Goal: Task Accomplishment & Management: Use online tool/utility

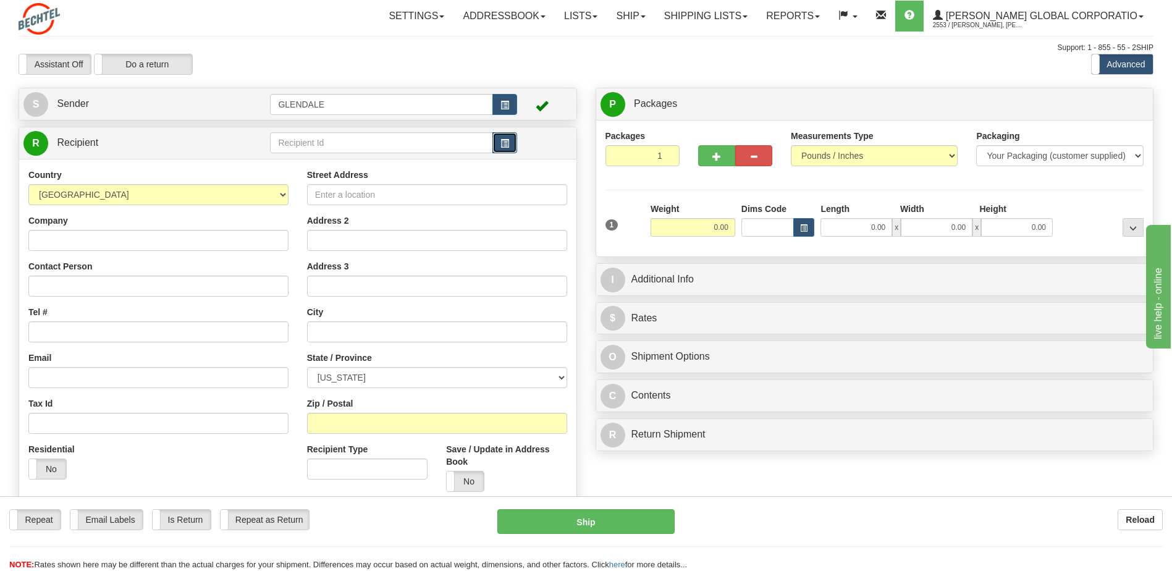
click at [508, 145] on span "button" at bounding box center [504, 144] width 9 height 8
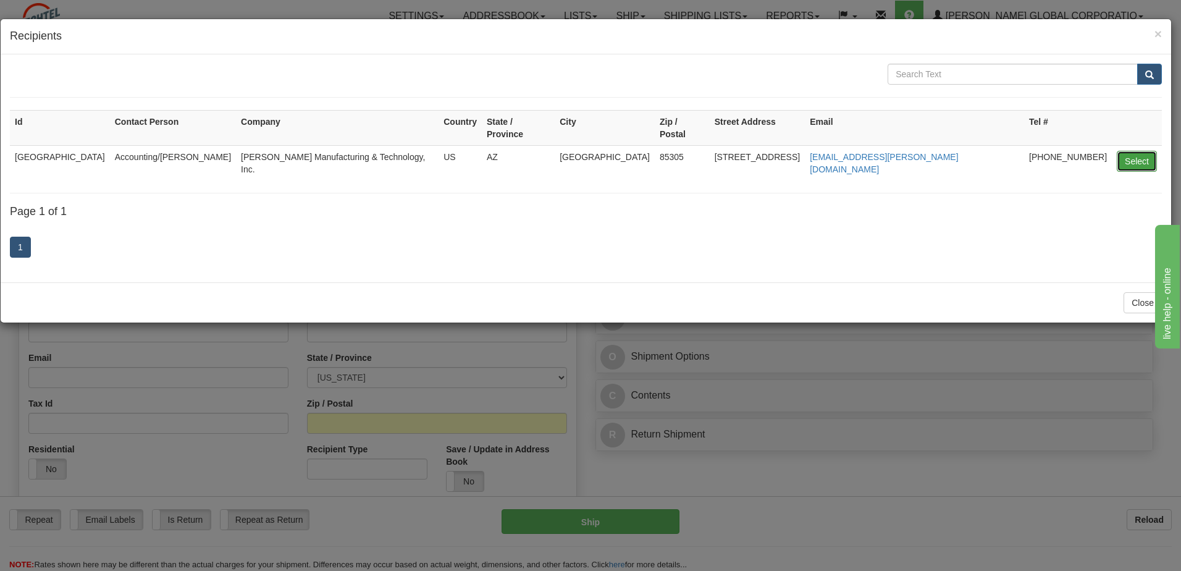
click at [1133, 151] on button "Select" at bounding box center [1137, 161] width 40 height 21
type input "[GEOGRAPHIC_DATA]"
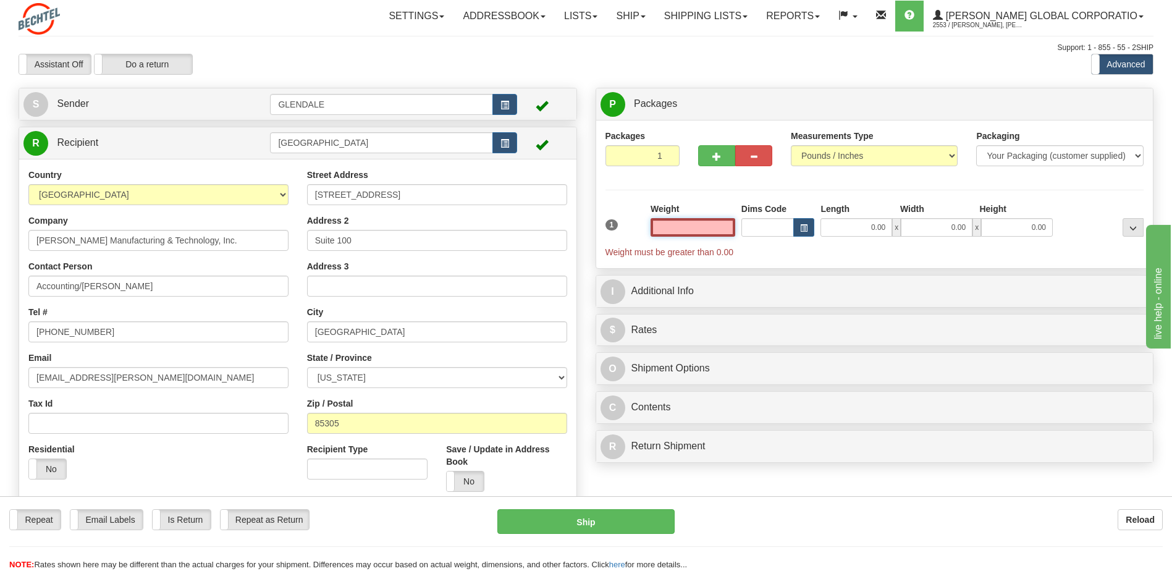
scroll to position [62, 0]
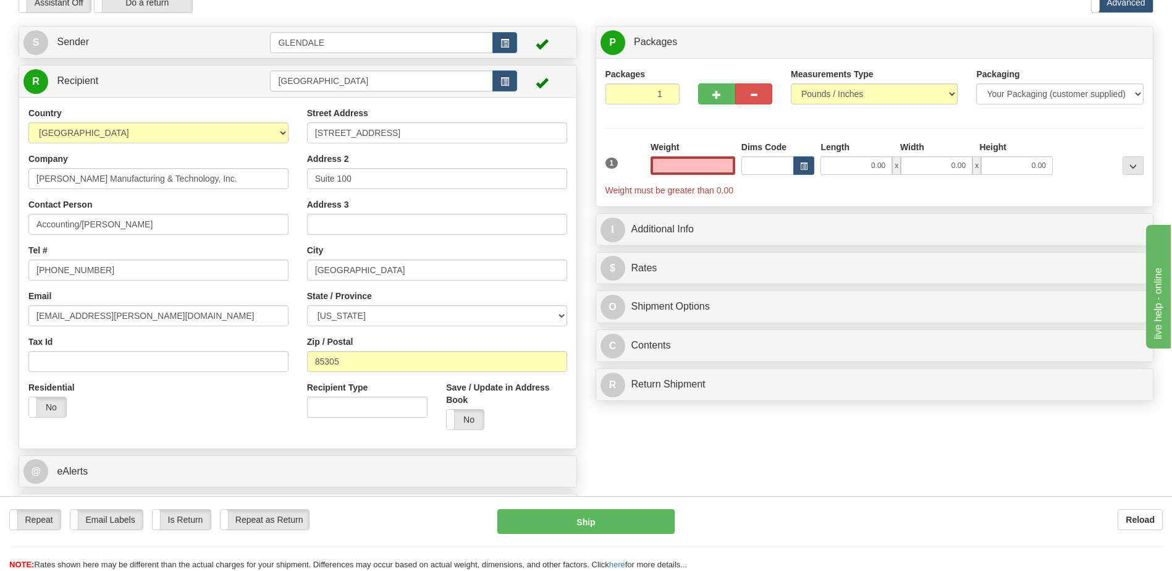
type input "0.00"
click at [702, 169] on input "0.00" at bounding box center [692, 165] width 85 height 19
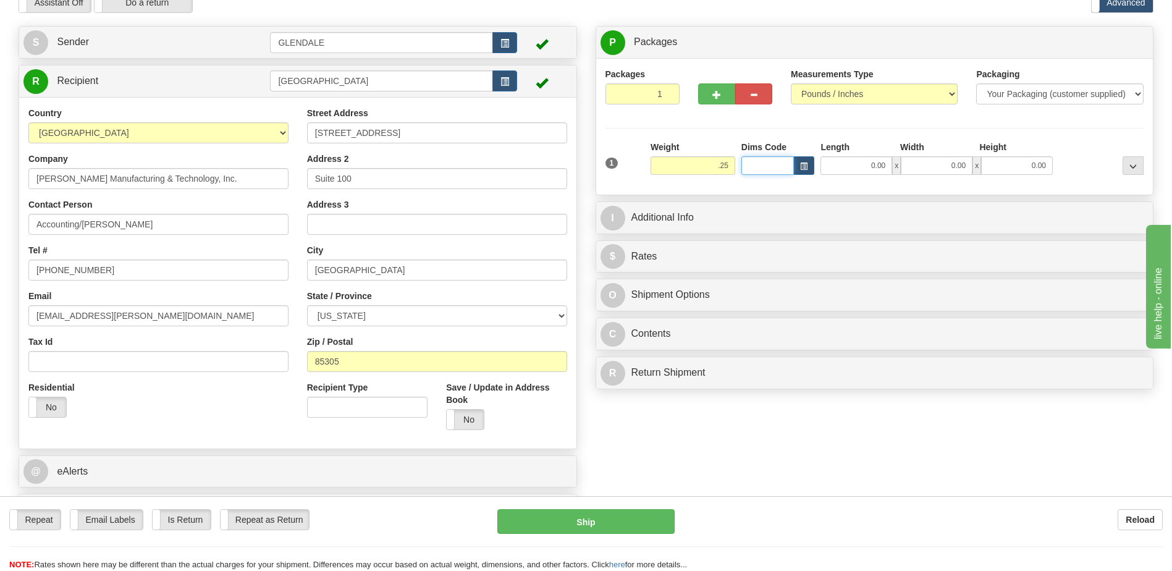
type input "0.25"
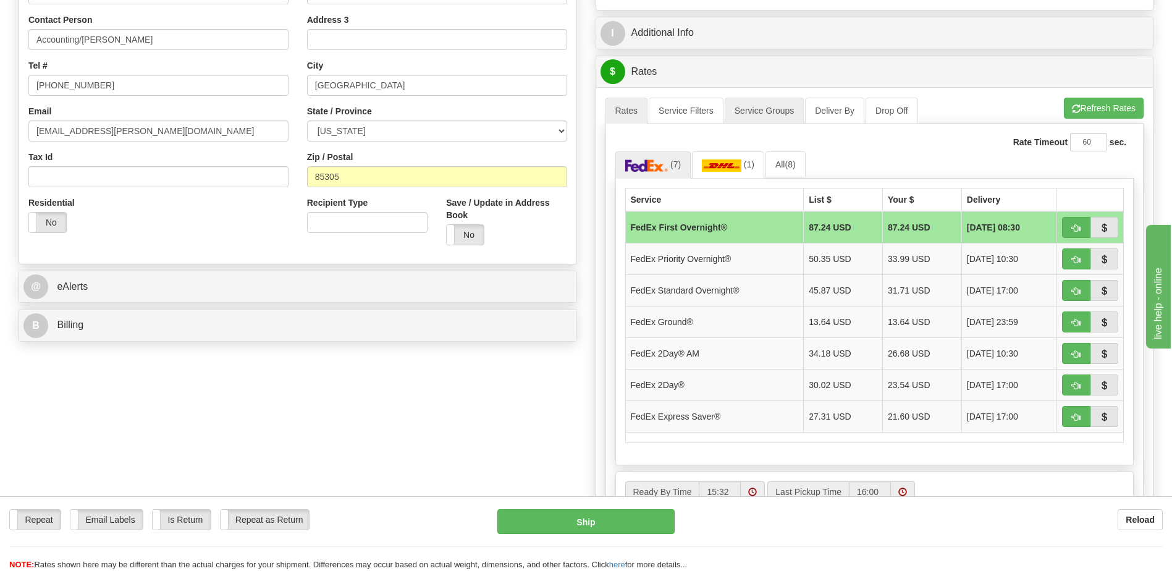
scroll to position [247, 0]
click at [1072, 419] on span "button" at bounding box center [1076, 417] width 9 height 8
type input "20"
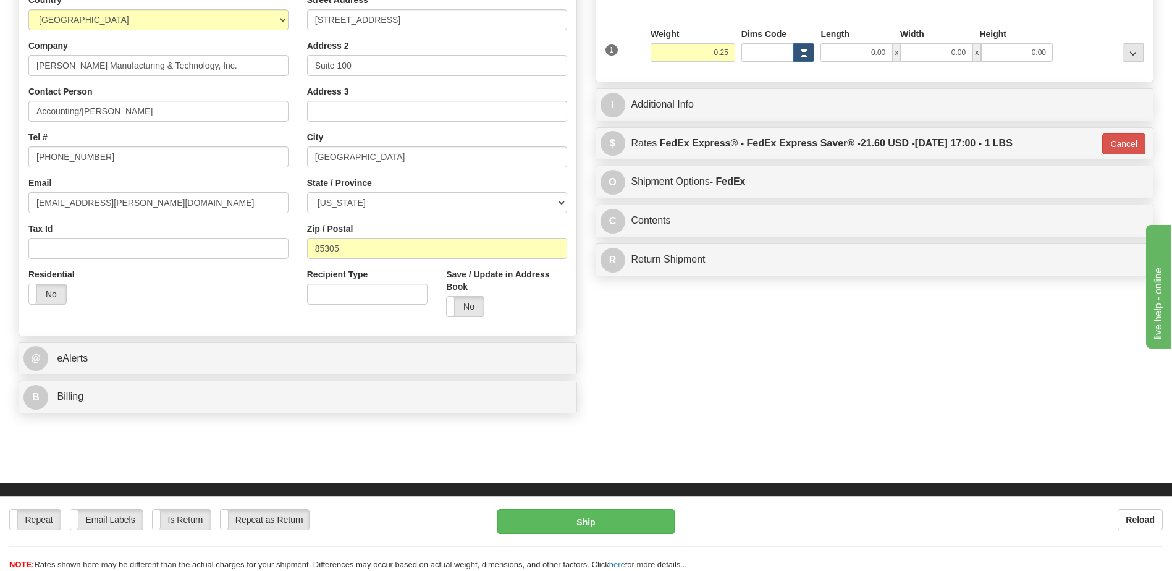
scroll to position [62, 0]
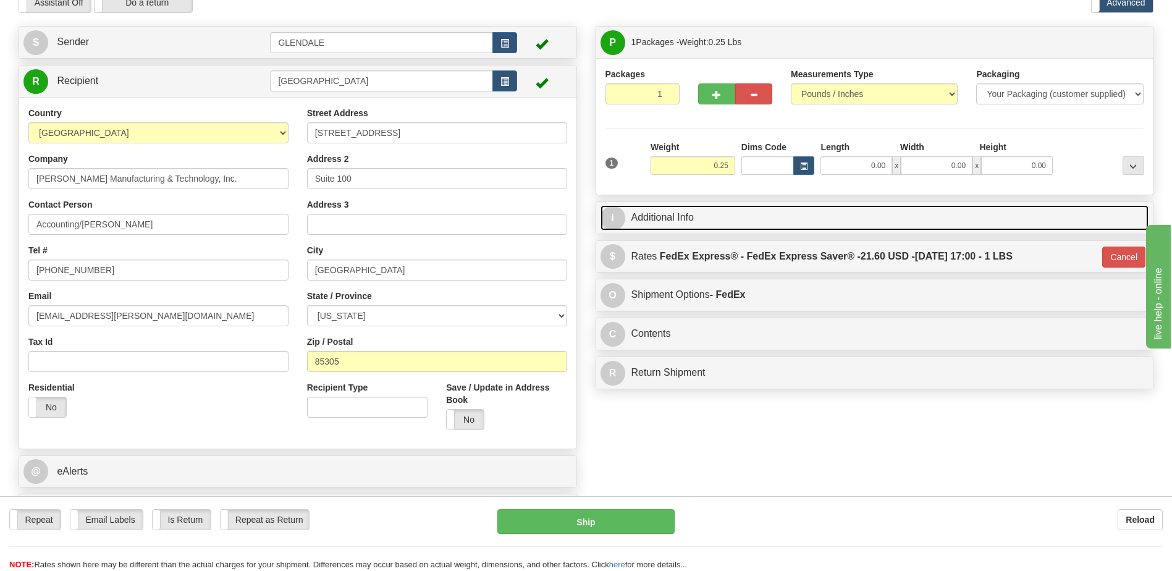
click at [611, 217] on span "I" at bounding box center [612, 218] width 25 height 25
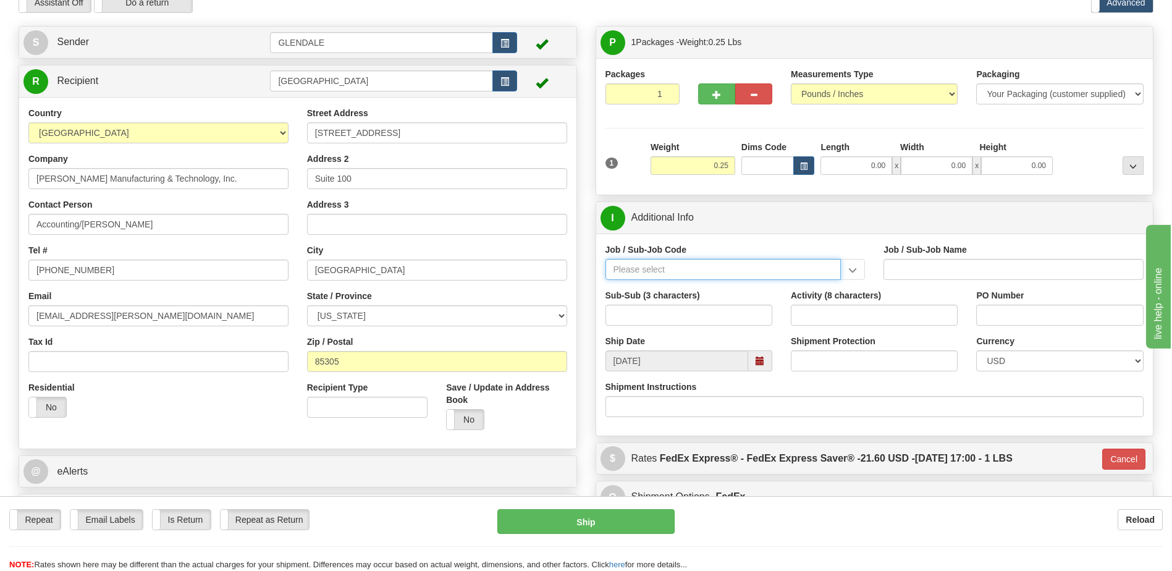
click at [682, 271] on input "Job / Sub-Job Code" at bounding box center [723, 269] width 236 height 21
click at [782, 269] on input "Job / Sub-Job Code" at bounding box center [723, 269] width 236 height 21
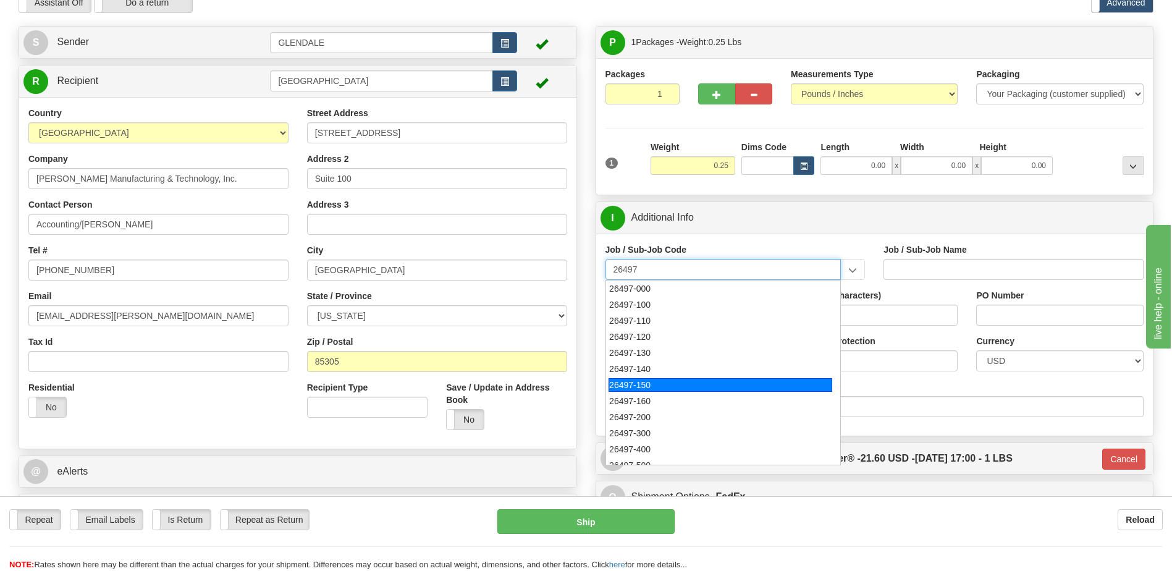
click at [659, 382] on div "26497-150" at bounding box center [720, 385] width 224 height 14
type input "26497-150"
type input "PROJECT CARDINAL SEMICONDUCTOR FAB - PHASE 1 - FI"
type input "26497-150"
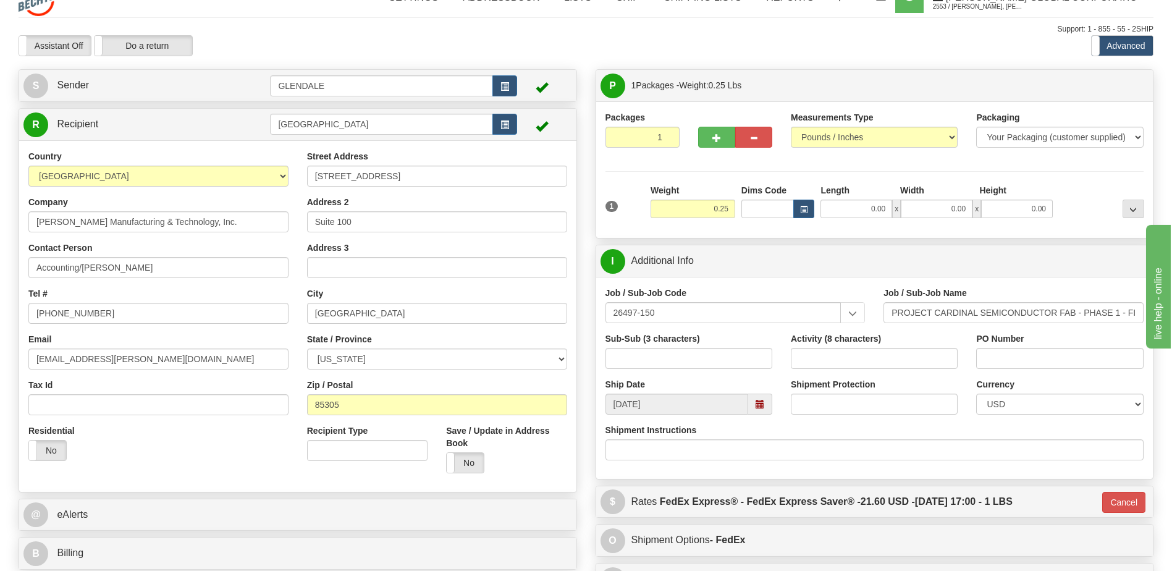
scroll to position [0, 0]
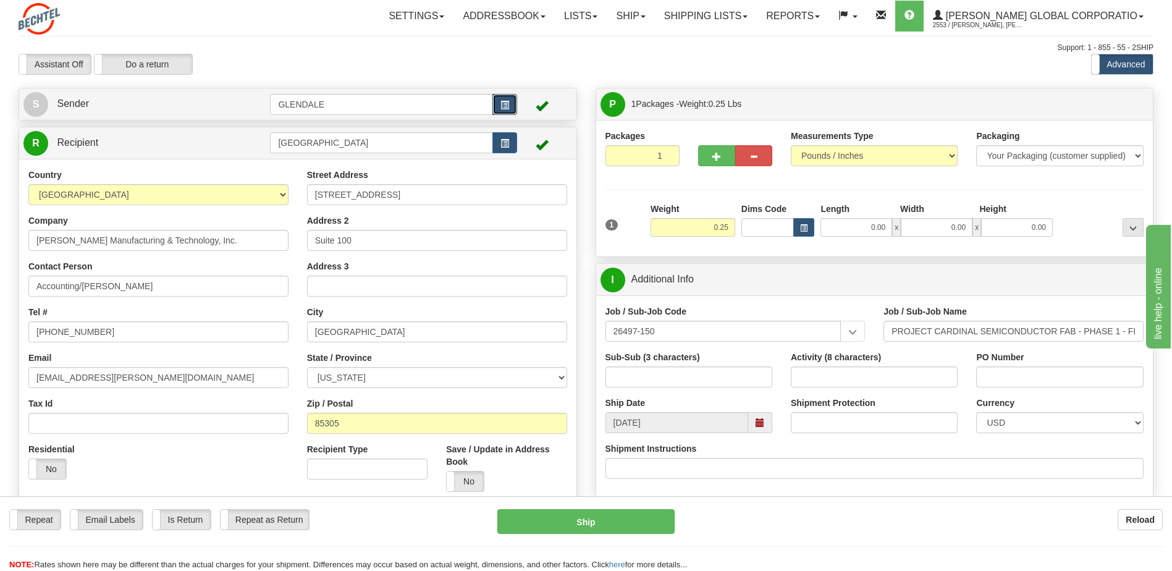
click at [510, 106] on button "button" at bounding box center [504, 104] width 25 height 21
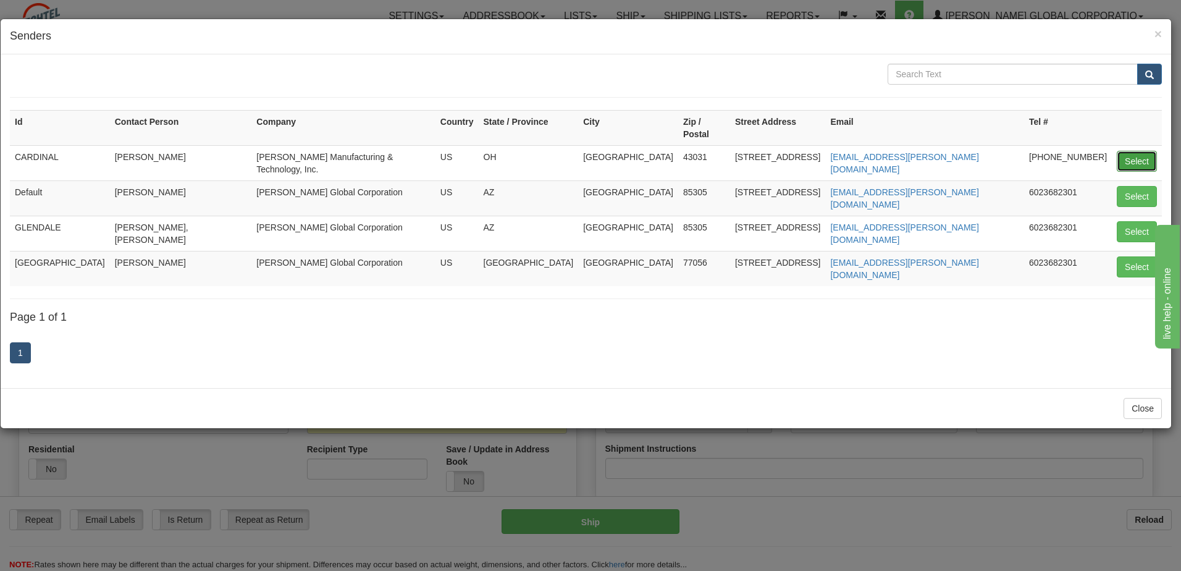
click at [1141, 151] on button "Select" at bounding box center [1137, 161] width 40 height 21
type input "CARDINAL"
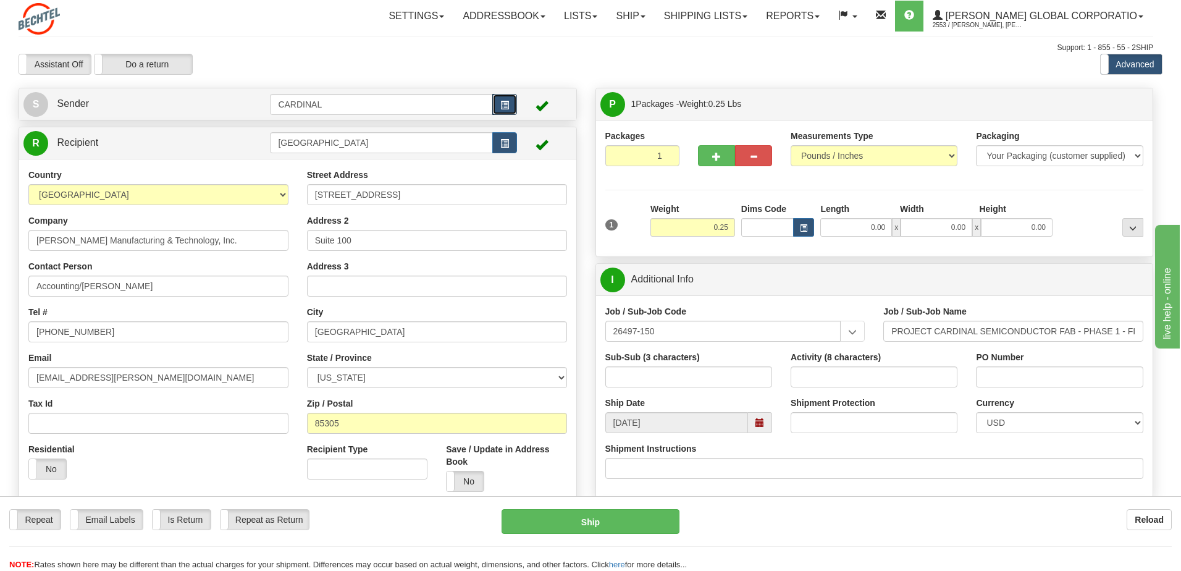
type input "20"
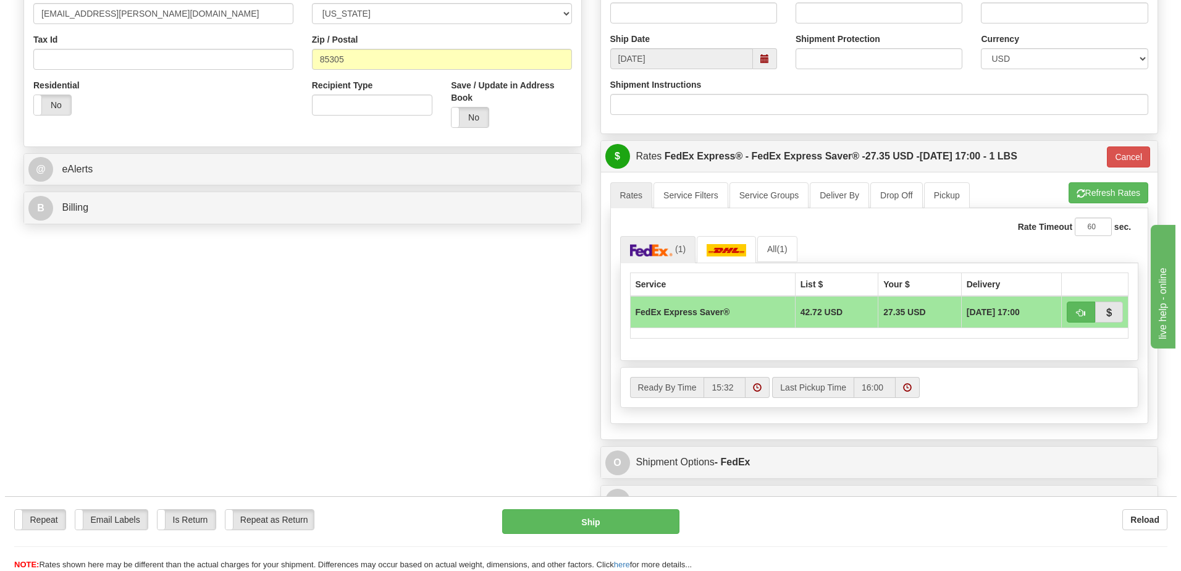
scroll to position [371, 0]
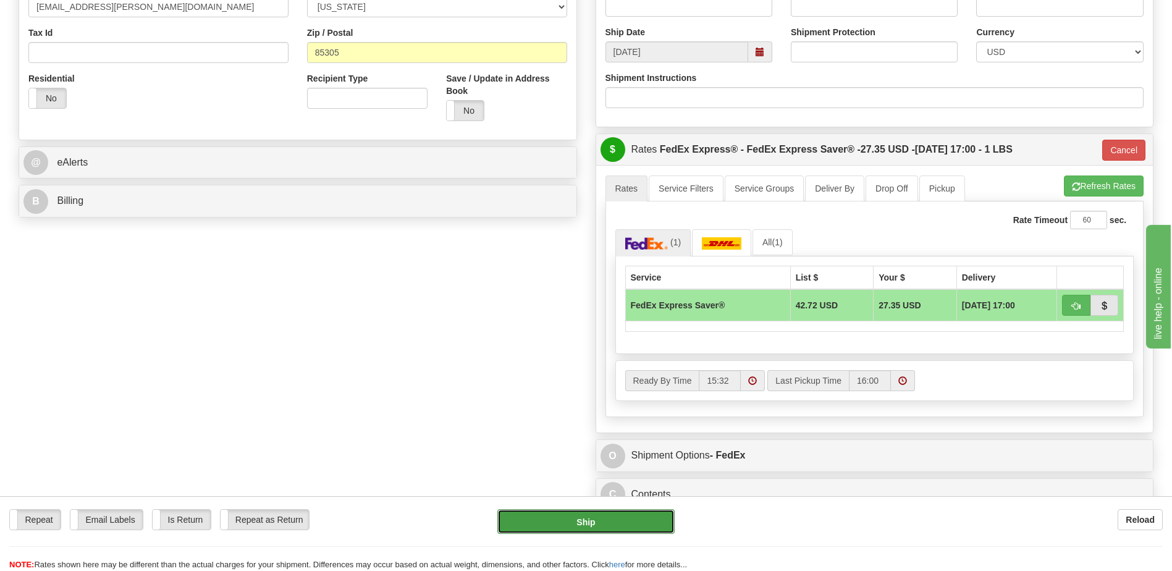
click at [581, 522] on button "Ship" at bounding box center [585, 521] width 177 height 25
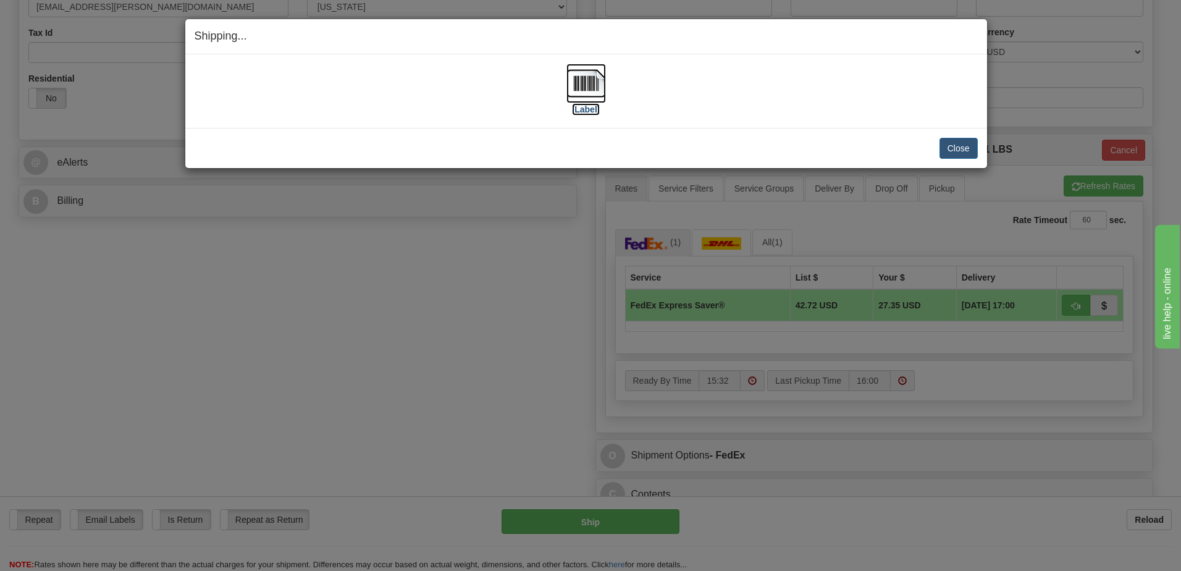
click at [591, 81] on img at bounding box center [586, 84] width 40 height 40
